Goal: Information Seeking & Learning: Understand process/instructions

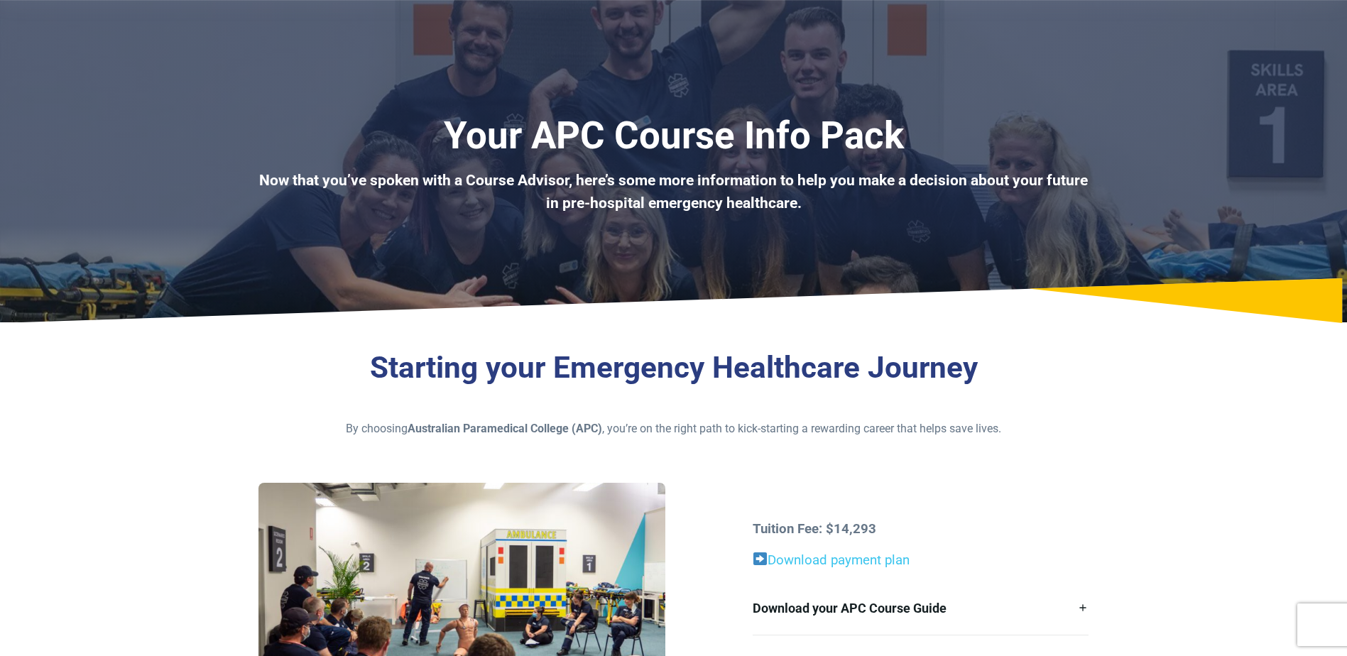
scroll to position [142, 0]
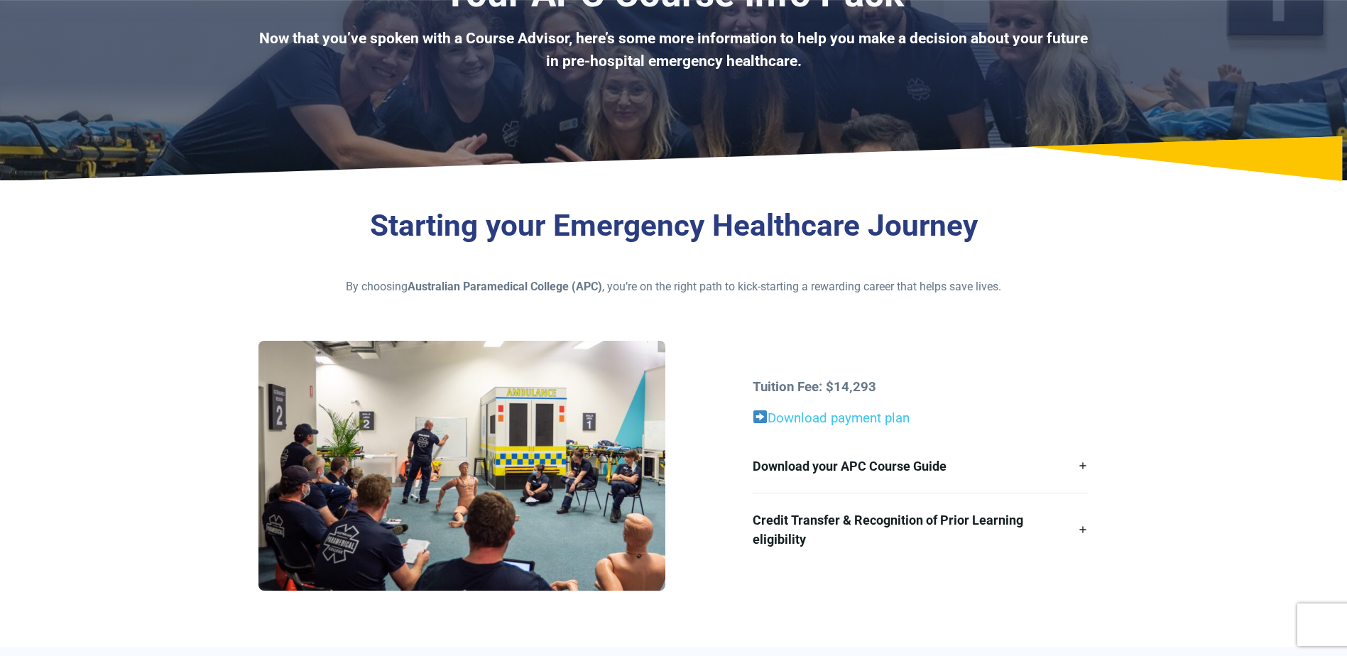
click at [851, 456] on link "Download your APC Course Guide" at bounding box center [921, 466] width 336 height 53
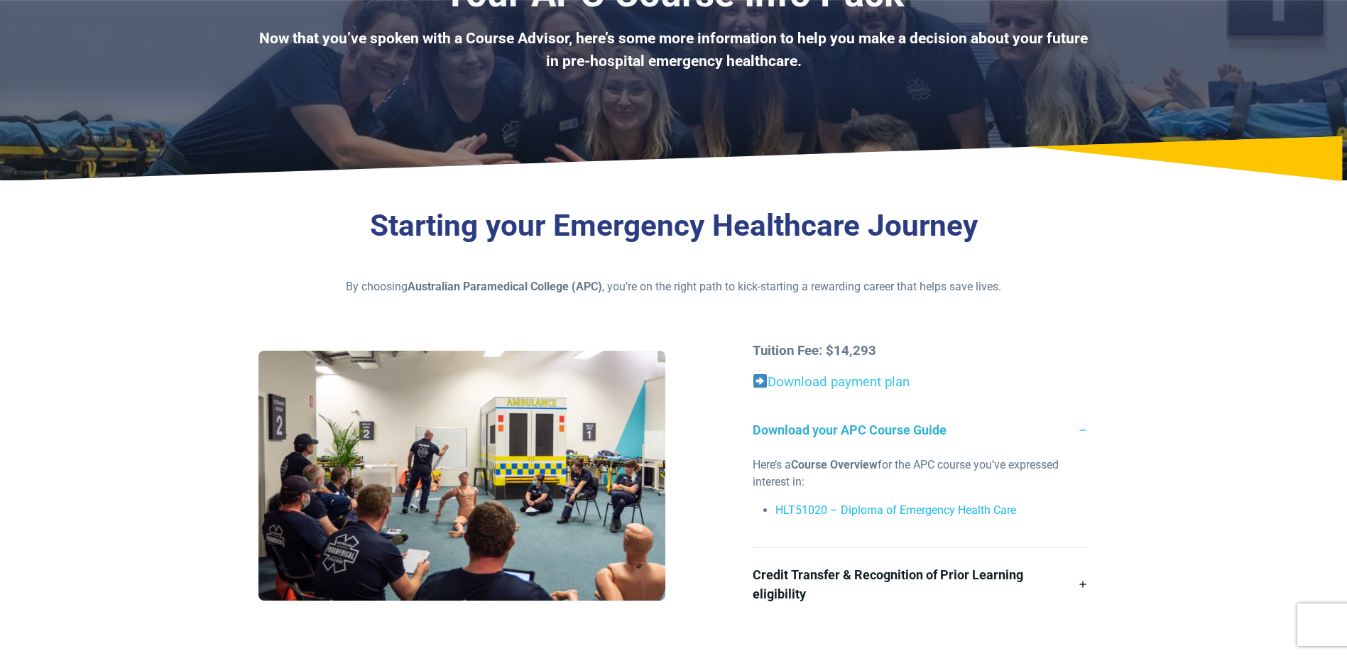
click at [854, 505] on link "HLT51020 – Diploma of Emergency Health Care" at bounding box center [895, 509] width 241 height 13
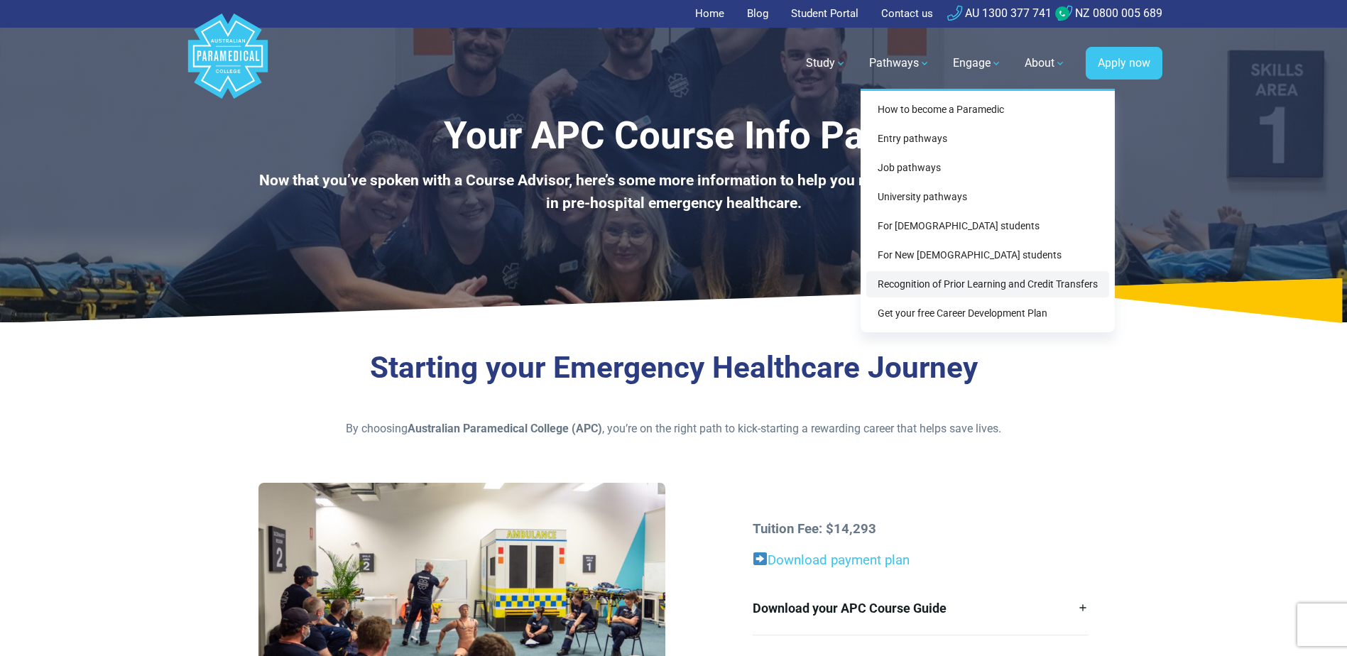
click at [920, 280] on link "Recognition of Prior Learning and Credit Transfers" at bounding box center [987, 284] width 243 height 26
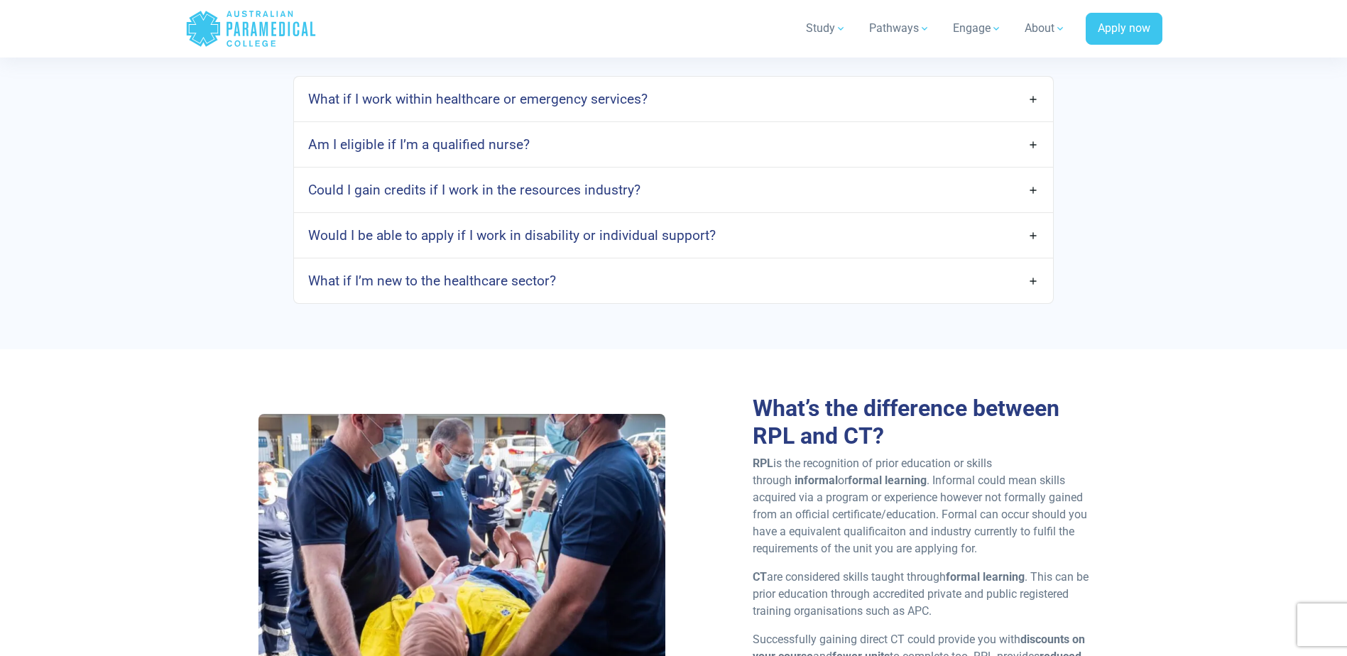
scroll to position [1278, 0]
